Goal: Obtain resource: Obtain resource

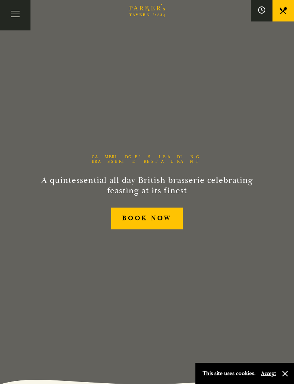
click at [14, 14] on button "Toggle navigation" at bounding box center [15, 15] width 30 height 30
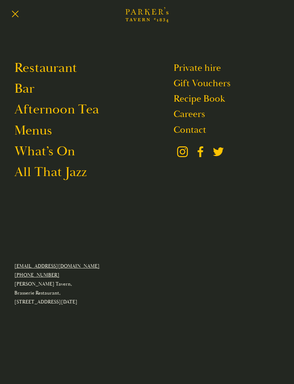
click at [54, 70] on link "Restaurant" at bounding box center [45, 67] width 63 height 17
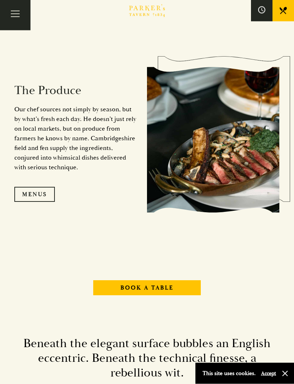
scroll to position [667, 0]
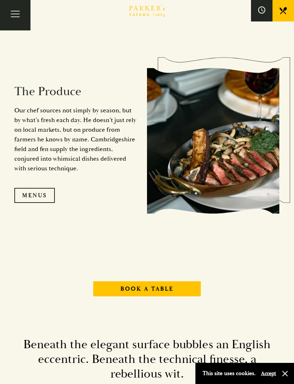
click at [49, 203] on link "Menus" at bounding box center [34, 195] width 40 height 15
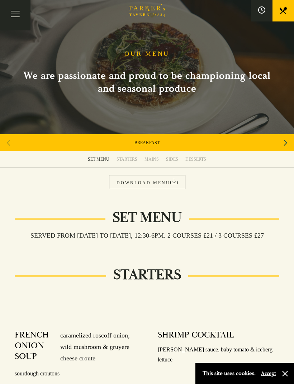
click at [149, 158] on div "MAINS" at bounding box center [151, 160] width 14 height 6
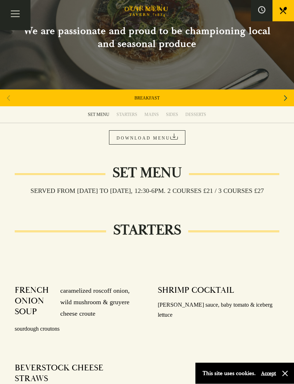
scroll to position [18, 0]
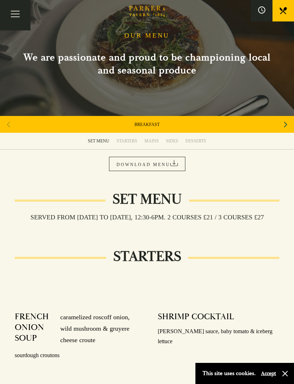
click at [154, 143] on div "MAINS" at bounding box center [151, 141] width 14 height 6
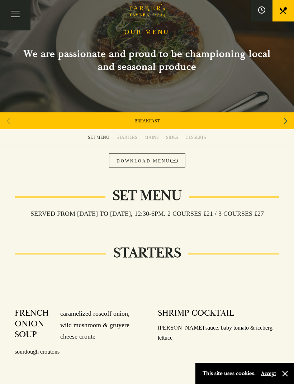
scroll to position [0, 0]
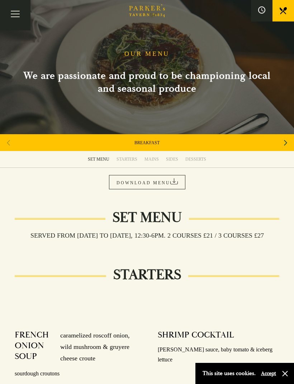
click at [169, 187] on link "DOWNLOAD MENU" at bounding box center [147, 182] width 76 height 14
click at [281, 143] on div "Next slide" at bounding box center [286, 143] width 10 height 16
click at [286, 140] on icon "Next slide" at bounding box center [285, 143] width 3 height 16
click at [287, 143] on icon "Next slide" at bounding box center [285, 143] width 3 height 6
click at [288, 142] on div "Next slide" at bounding box center [286, 143] width 10 height 16
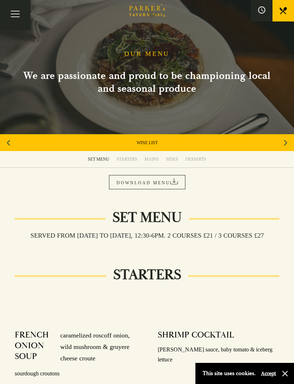
click at [285, 140] on icon "Next slide" at bounding box center [285, 143] width 3 height 16
click at [150, 145] on link "A LA CARTE" at bounding box center [147, 143] width 24 height 6
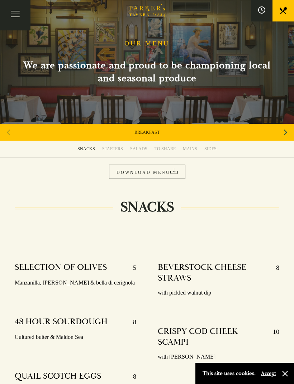
scroll to position [12, 0]
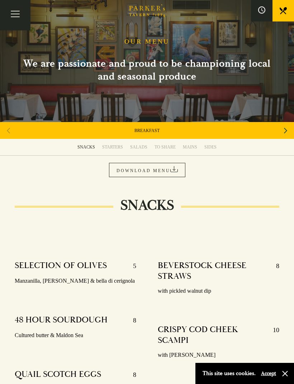
click at [171, 166] on link "DOWNLOAD MENU" at bounding box center [147, 170] width 76 height 14
